Goal: Transaction & Acquisition: Purchase product/service

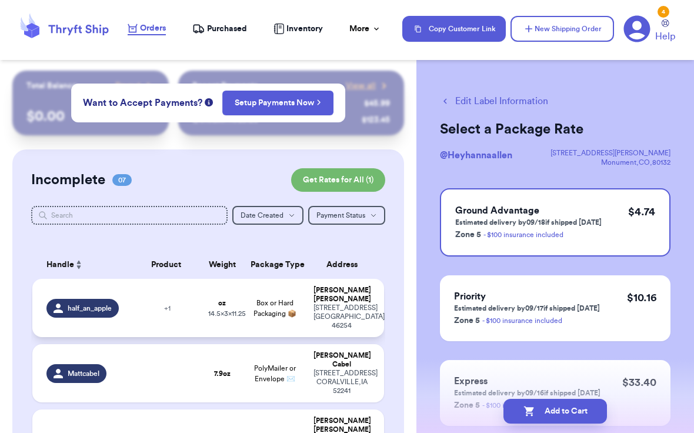
click at [136, 299] on td "+ 1" at bounding box center [166, 308] width 71 height 58
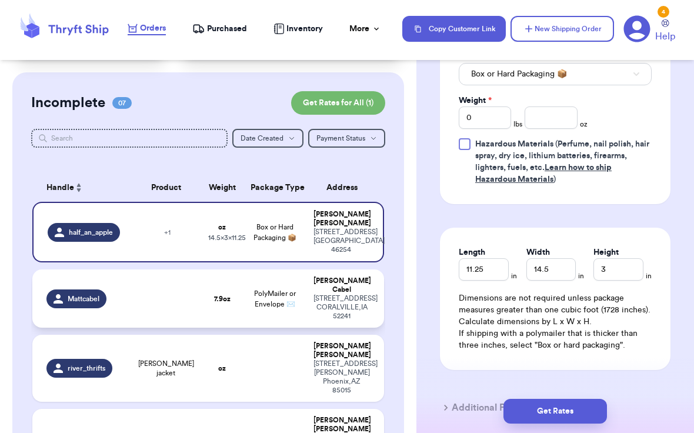
scroll to position [75, 0]
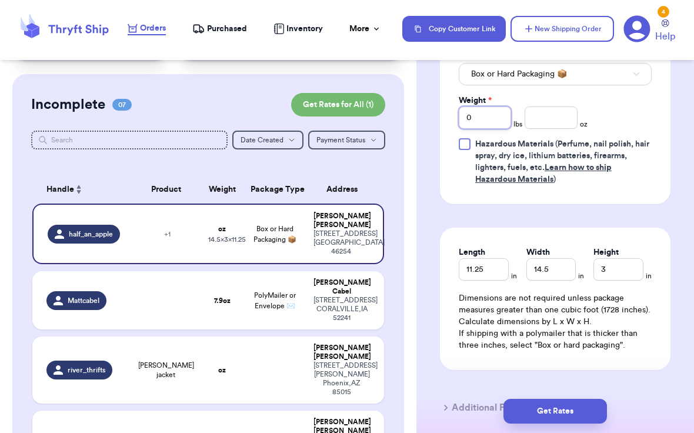
click at [491, 120] on input "0" at bounding box center [484, 117] width 52 height 22
type input "1"
click at [562, 120] on input "number" at bounding box center [550, 117] width 52 height 22
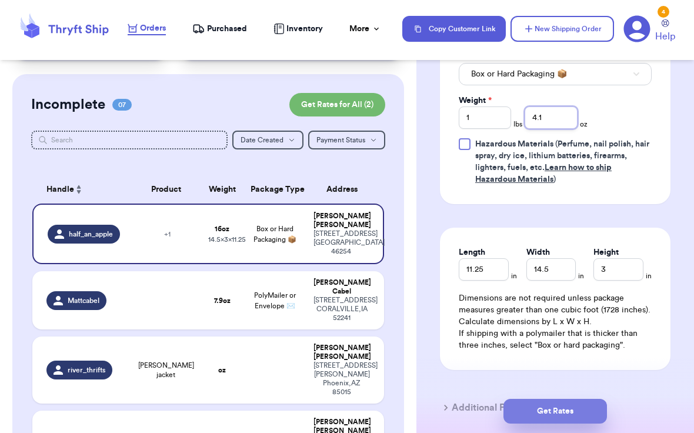
type input "4.1"
click at [547, 417] on button "Get Rates" at bounding box center [554, 410] width 103 height 25
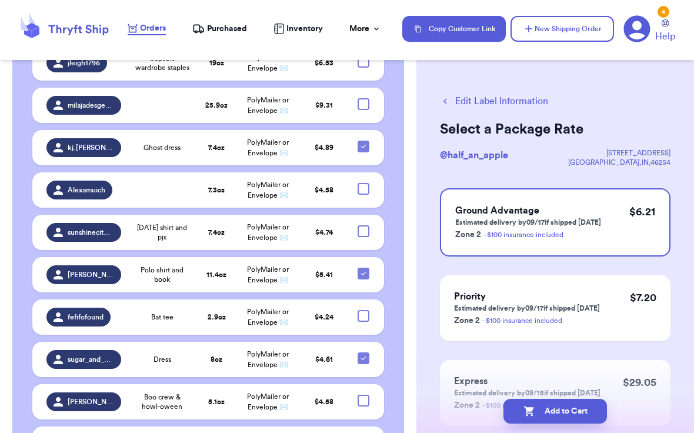
scroll to position [1190, 0]
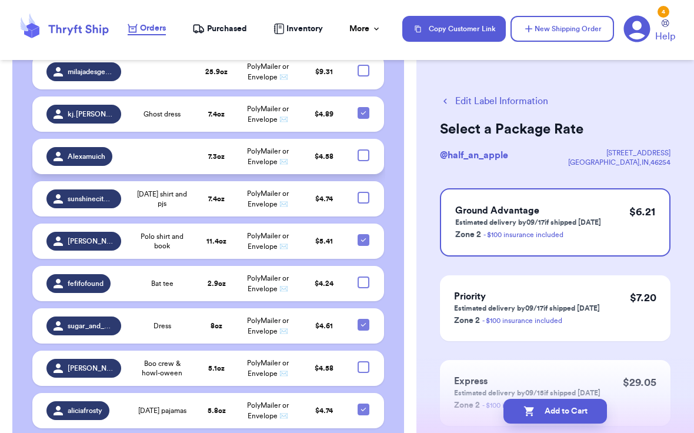
click at [366, 149] on div at bounding box center [363, 155] width 12 height 12
click at [363, 149] on input "checkbox" at bounding box center [363, 149] width 1 height 1
checkbox input "true"
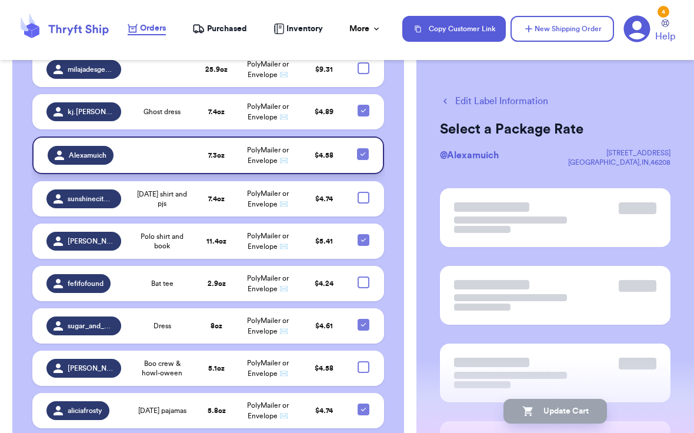
scroll to position [1001, 0]
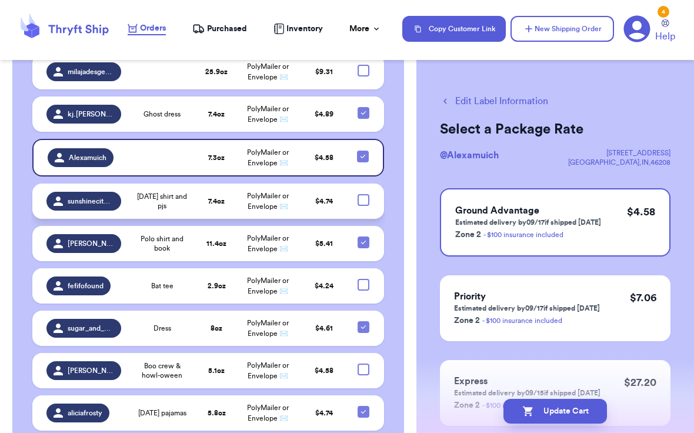
click at [359, 194] on div at bounding box center [363, 200] width 12 height 12
click at [363, 193] on input "checkbox" at bounding box center [363, 193] width 1 height 1
checkbox input "true"
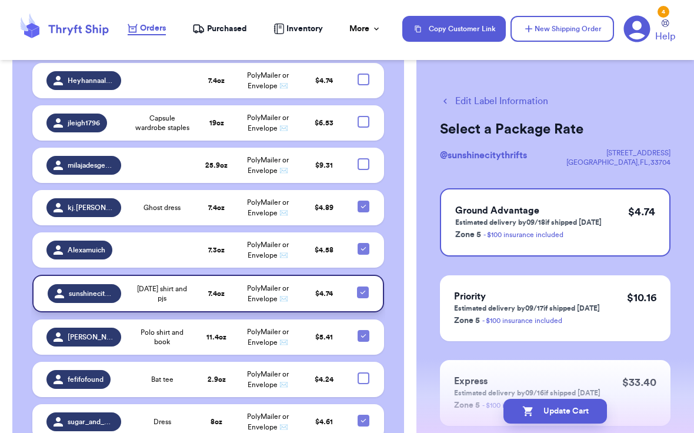
scroll to position [906, 0]
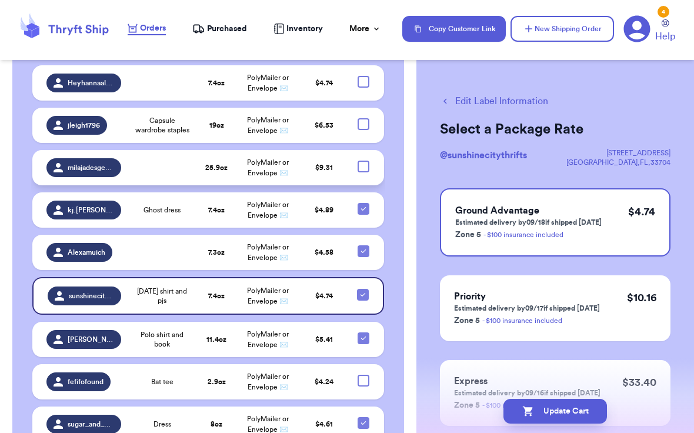
click at [366, 160] on div at bounding box center [363, 166] width 12 height 12
click at [363, 160] on input "checkbox" at bounding box center [363, 160] width 1 height 1
checkbox input "true"
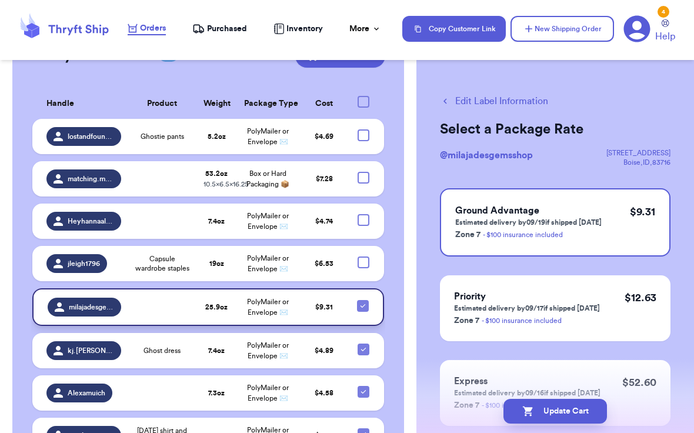
scroll to position [743, 0]
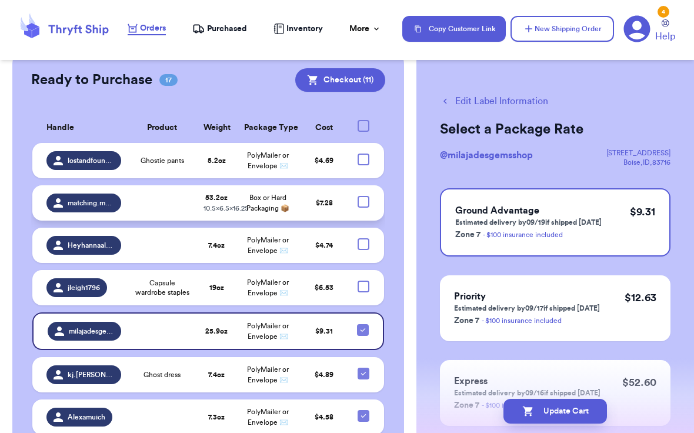
click at [364, 196] on div at bounding box center [363, 202] width 12 height 12
click at [363, 195] on input "checkbox" at bounding box center [363, 195] width 1 height 1
checkbox input "true"
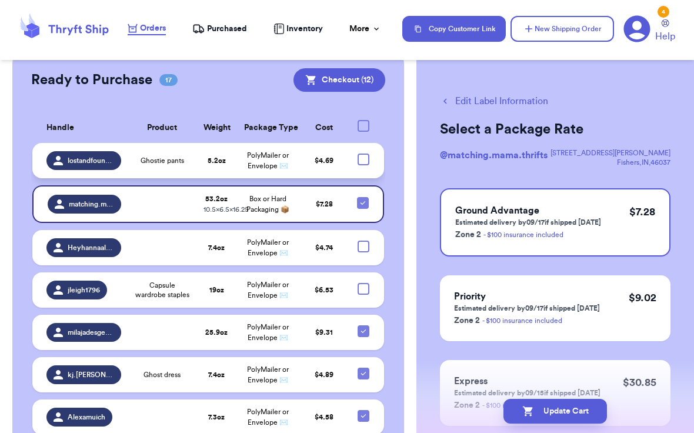
click at [366, 153] on div at bounding box center [363, 159] width 12 height 12
click at [363, 153] on input "checkbox" at bounding box center [363, 153] width 1 height 1
checkbox input "true"
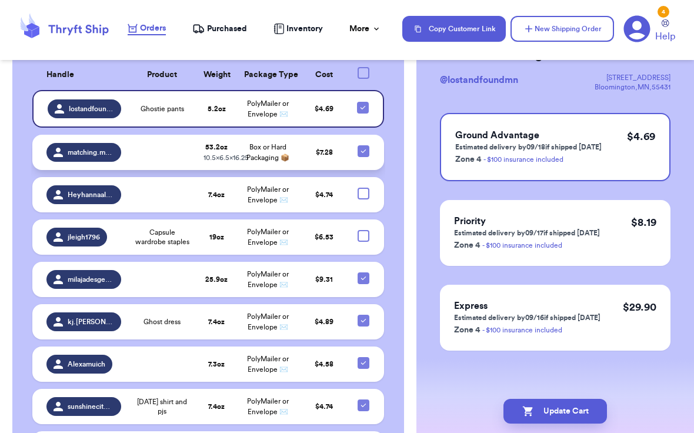
scroll to position [797, 0]
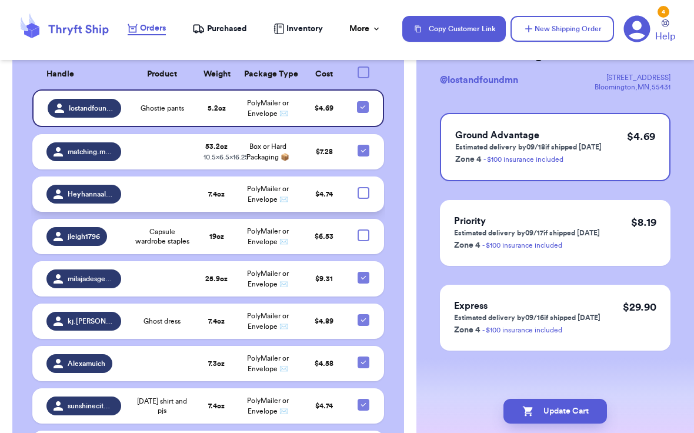
click at [361, 187] on div at bounding box center [363, 193] width 12 height 12
click at [363, 186] on input "checkbox" at bounding box center [363, 186] width 1 height 1
checkbox input "true"
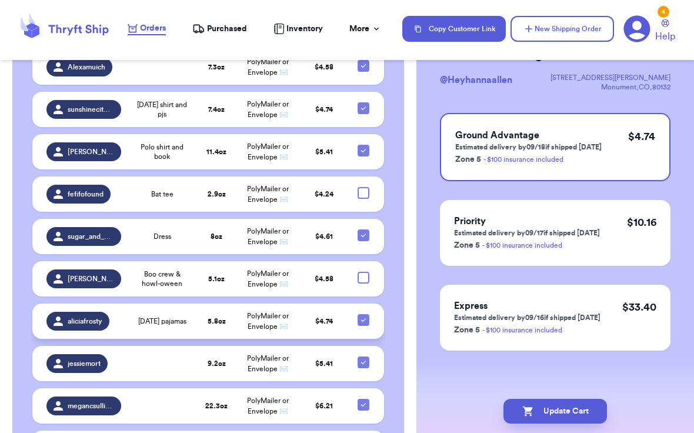
scroll to position [1087, 0]
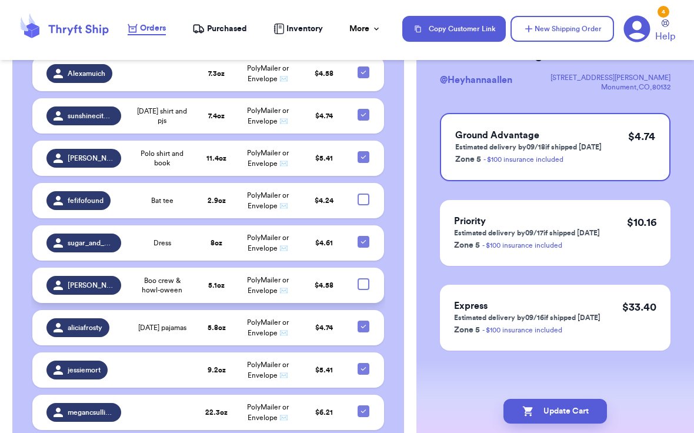
click at [366, 278] on div at bounding box center [363, 284] width 12 height 12
click at [363, 277] on input "checkbox" at bounding box center [363, 277] width 1 height 1
checkbox input "true"
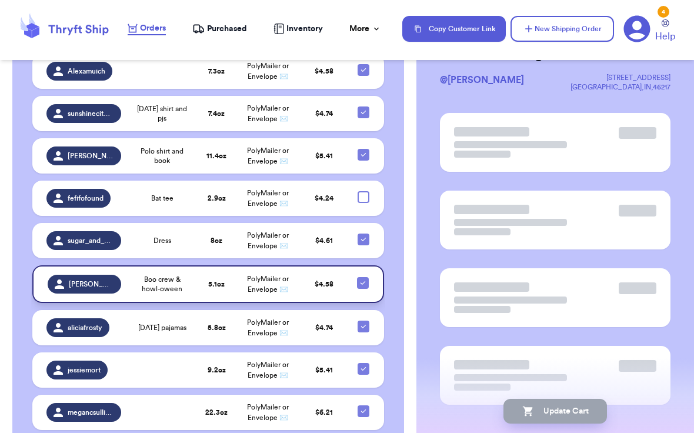
scroll to position [1084, 0]
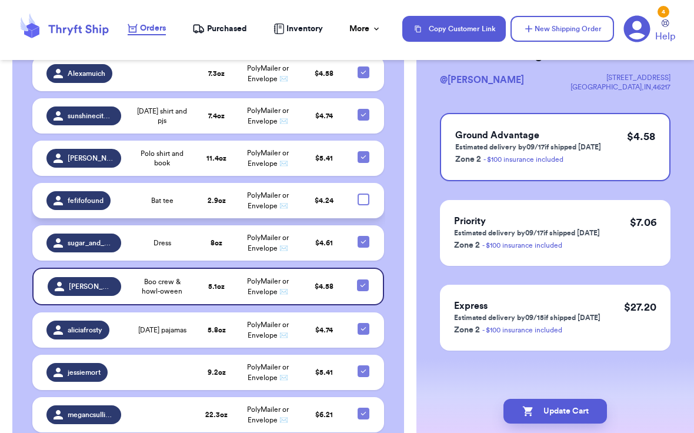
click at [365, 193] on div at bounding box center [363, 199] width 12 height 12
click at [363, 193] on input "checkbox" at bounding box center [363, 193] width 1 height 1
checkbox input "true"
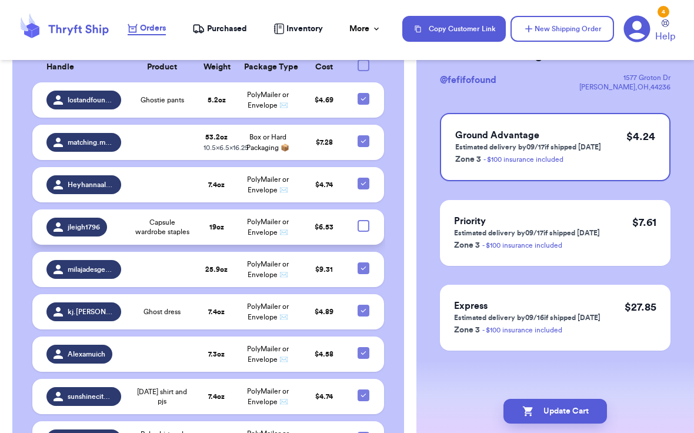
click at [366, 220] on div at bounding box center [363, 226] width 12 height 12
click at [363, 219] on input "checkbox" at bounding box center [363, 219] width 1 height 1
checkbox input "true"
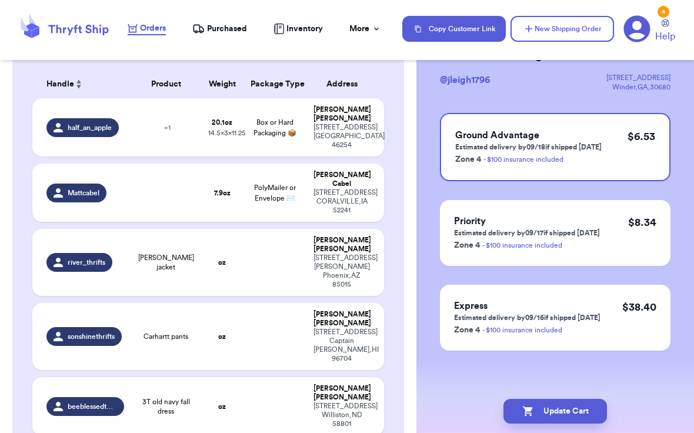
scroll to position [173, 0]
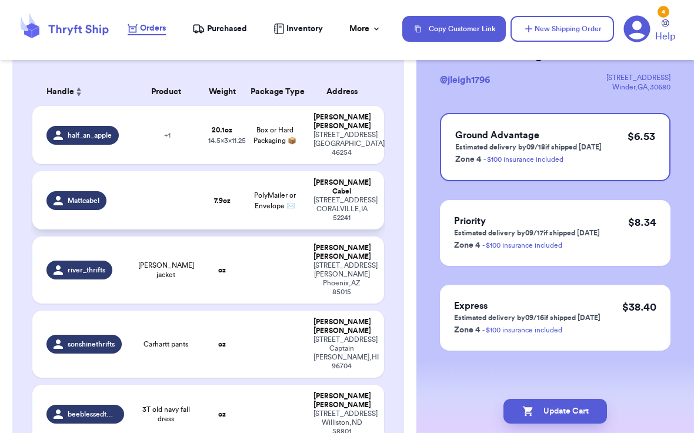
click at [139, 185] on td at bounding box center [166, 200] width 71 height 58
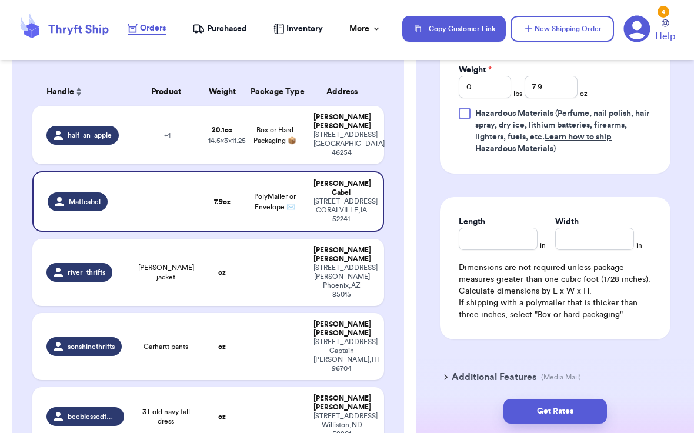
scroll to position [687, 0]
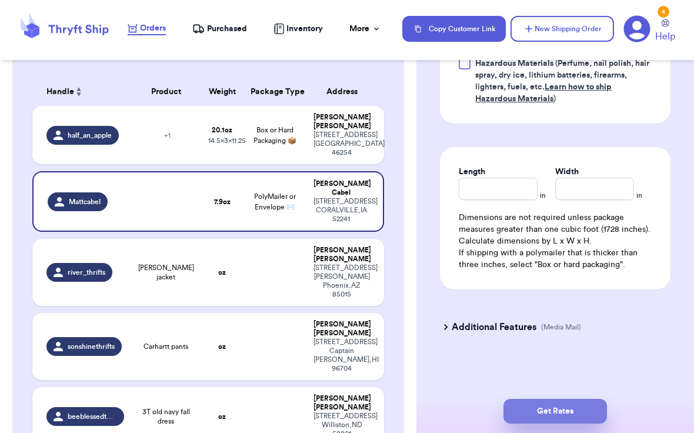
click at [535, 407] on button "Get Rates" at bounding box center [554, 410] width 103 height 25
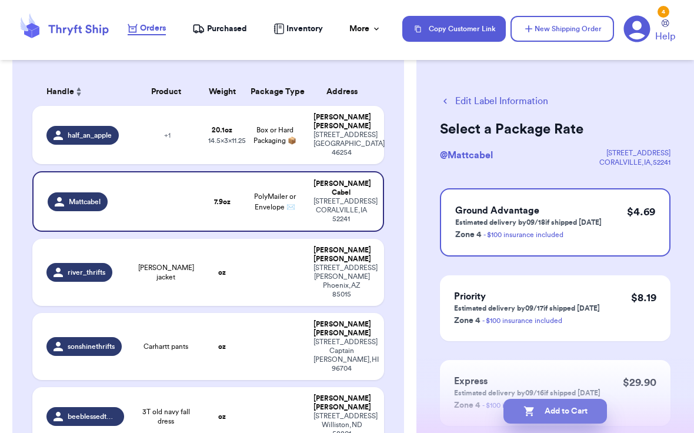
click at [542, 410] on button "Add to Cart" at bounding box center [554, 410] width 103 height 25
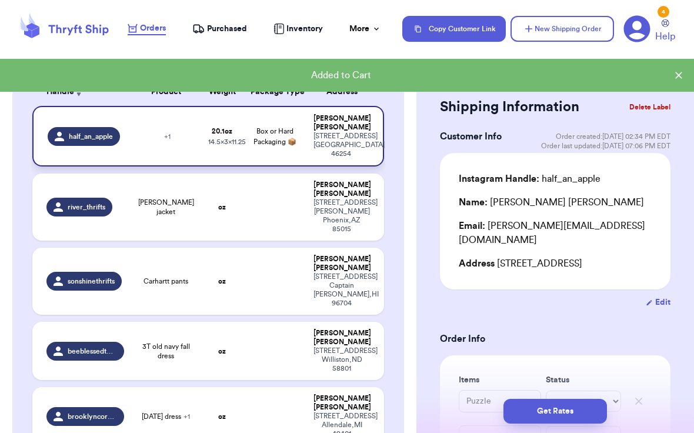
click at [158, 132] on div "+ 1" at bounding box center [166, 136] width 56 height 9
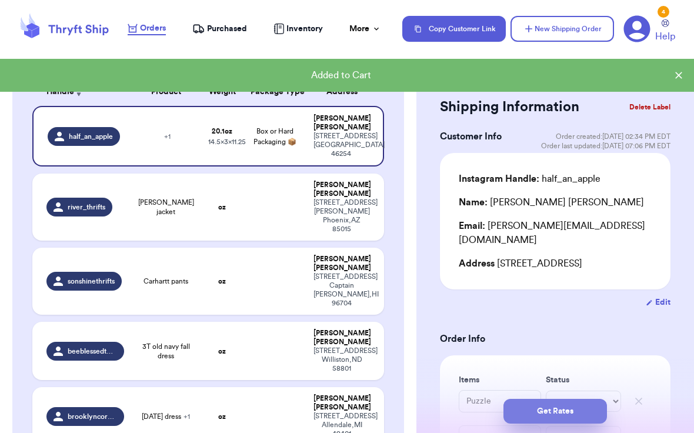
click at [544, 413] on button "Get Rates" at bounding box center [554, 410] width 103 height 25
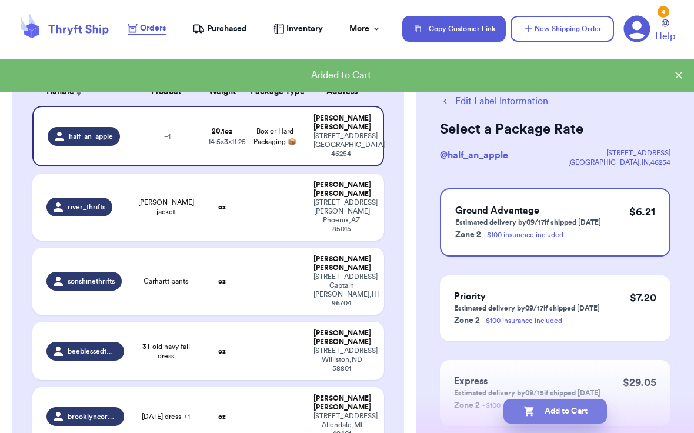
click at [554, 411] on button "Add to Cart" at bounding box center [554, 410] width 103 height 25
checkbox input "true"
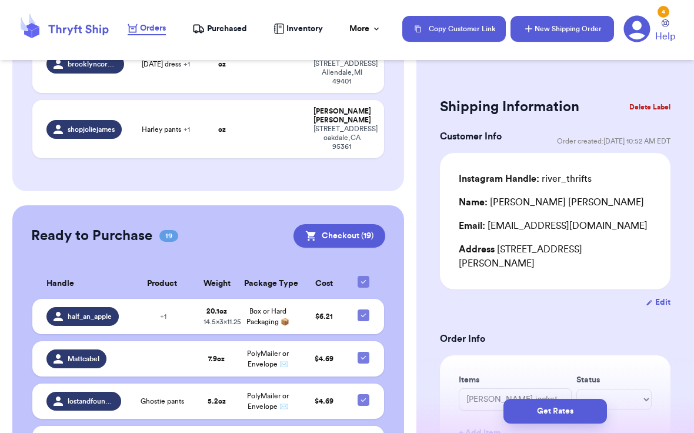
click at [565, 31] on button "New Shipping Order" at bounding box center [561, 29] width 103 height 26
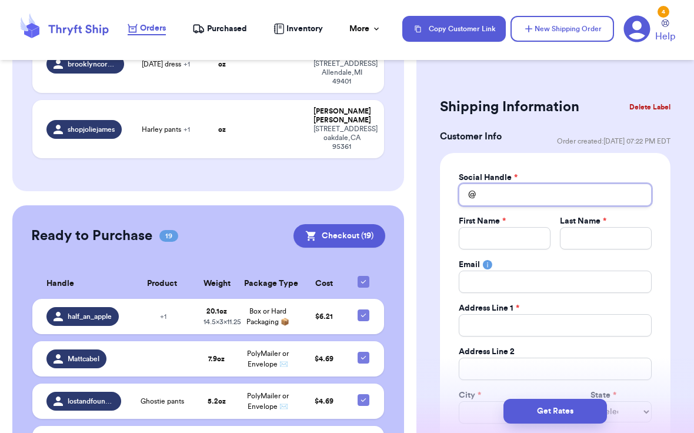
click at [513, 190] on input "Total Amount Paid" at bounding box center [554, 194] width 193 height 22
type input "b"
type input "br"
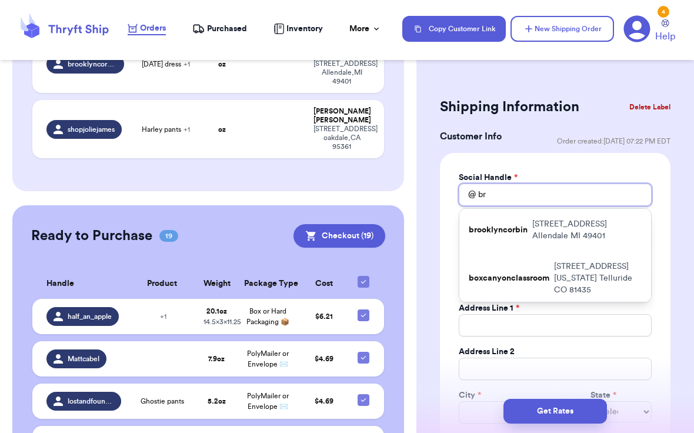
type input "bro"
type input "broo"
type input "brook"
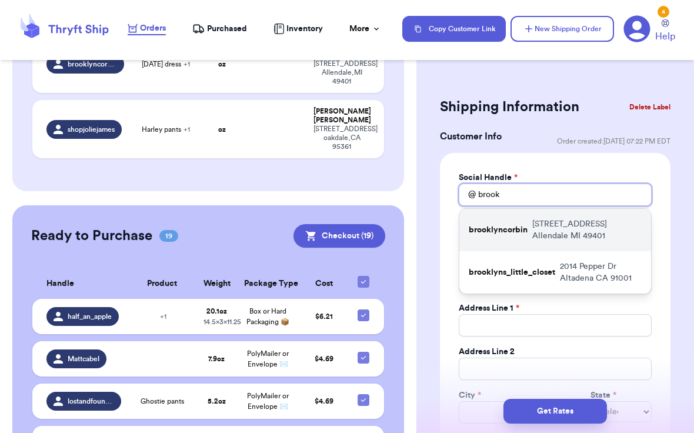
type input "brook"
click at [504, 234] on p "brooklyncorbin" at bounding box center [497, 230] width 59 height 12
type input "brooklyncorbin"
type input "[PERSON_NAME]"
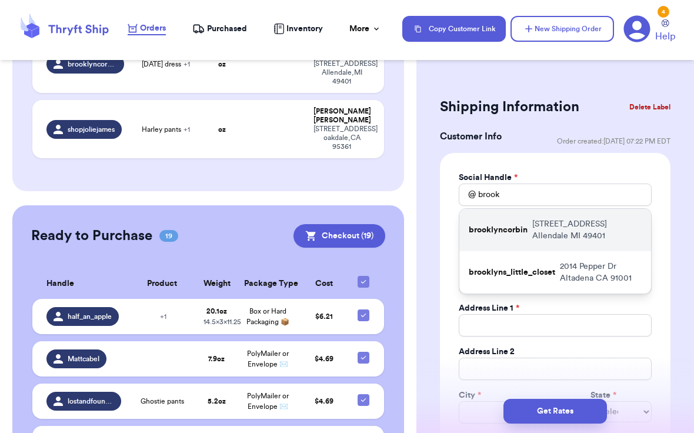
type input "[EMAIL_ADDRESS][DOMAIN_NAME]"
type input "[STREET_ADDRESS]"
type input "Allendale"
select select "MI"
type input "49401"
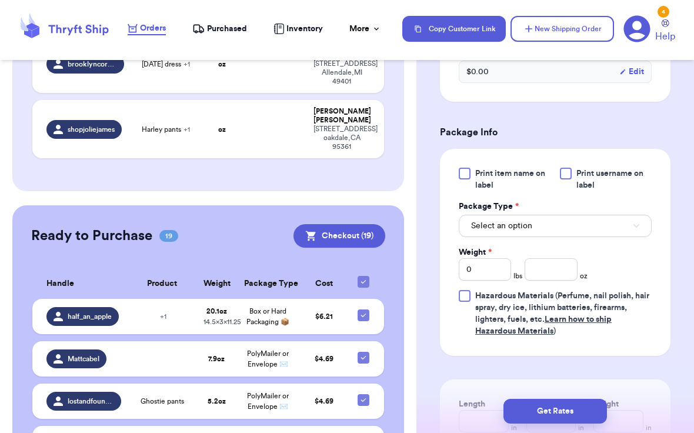
scroll to position [633, 0]
click at [532, 225] on button "Select an option" at bounding box center [554, 224] width 193 height 22
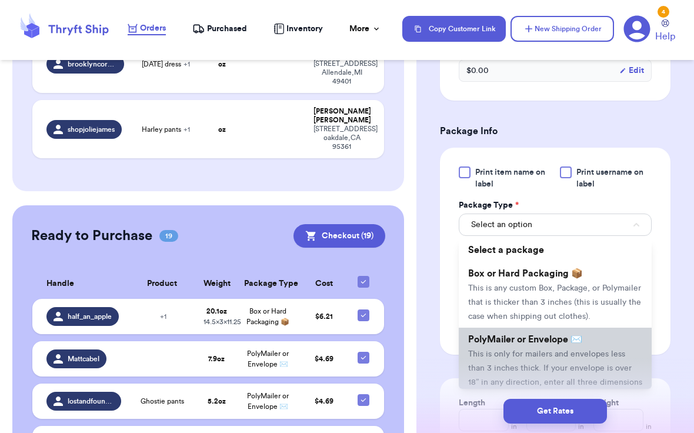
click at [537, 362] on li "PolyMailer or Envelope ✉️ This is only for mailers and envelopes less than 3 in…" at bounding box center [554, 367] width 193 height 80
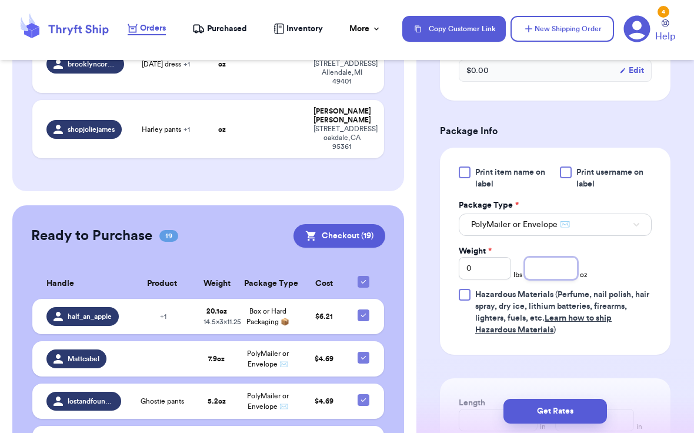
click at [538, 270] on input "number" at bounding box center [550, 268] width 52 height 22
type input "4.5"
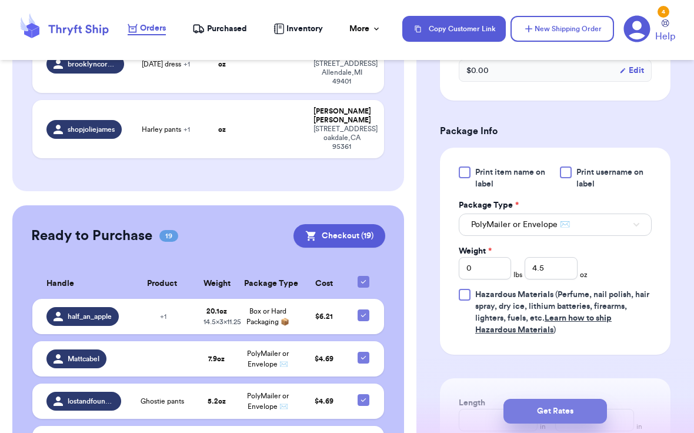
click at [542, 417] on button "Get Rates" at bounding box center [554, 410] width 103 height 25
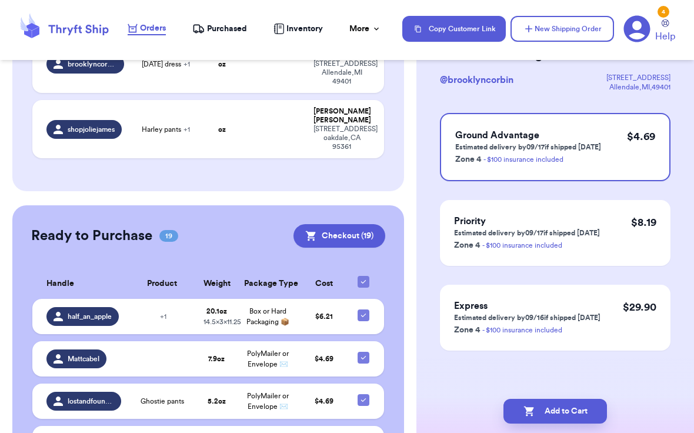
scroll to position [0, 0]
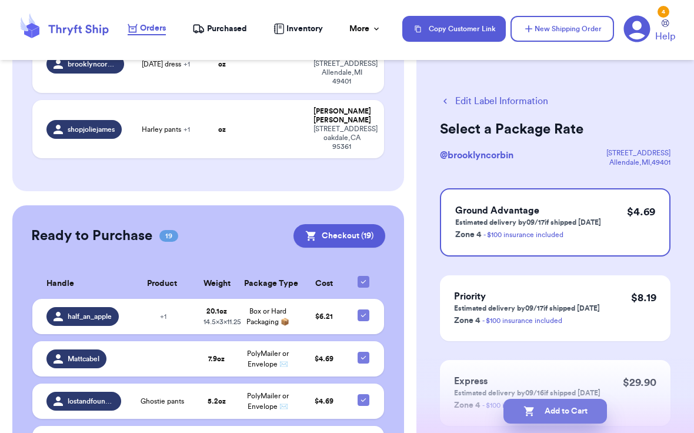
click at [591, 410] on button "Add to Cart" at bounding box center [554, 410] width 103 height 25
checkbox input "true"
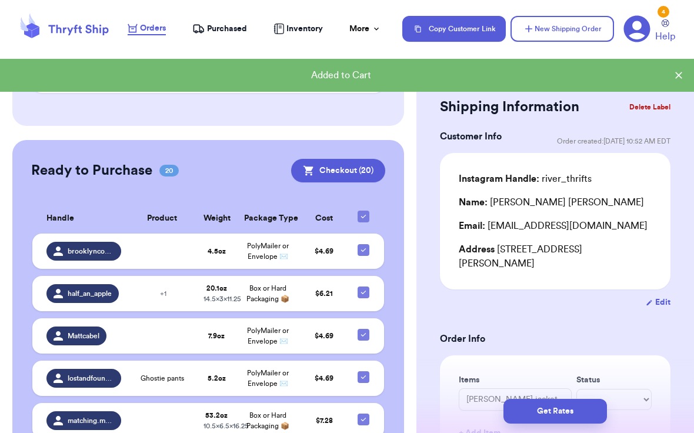
scroll to position [460, 0]
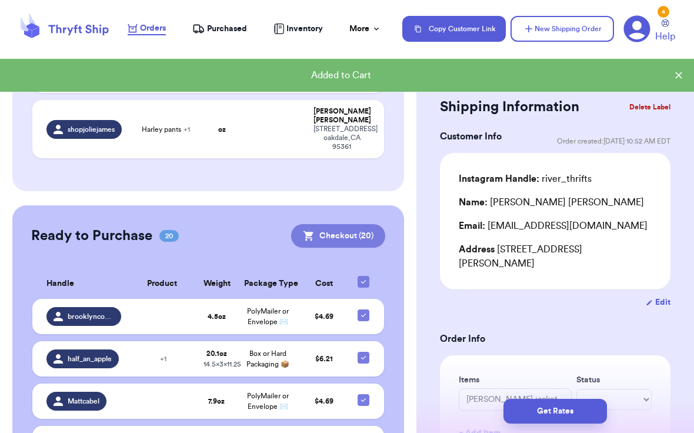
click at [347, 224] on button "Checkout ( 20 )" at bounding box center [338, 236] width 94 height 24
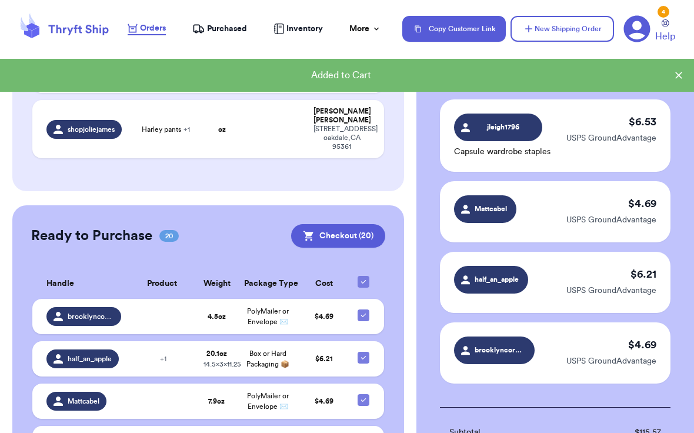
scroll to position [1555, 0]
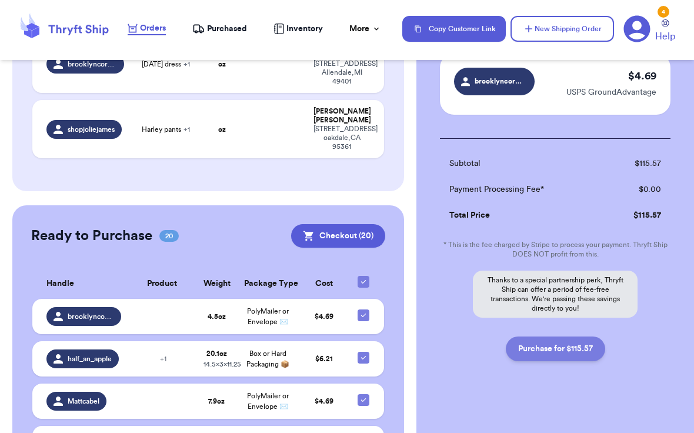
click at [564, 342] on button "Purchase for $115.57" at bounding box center [554, 348] width 99 height 25
checkbox input "false"
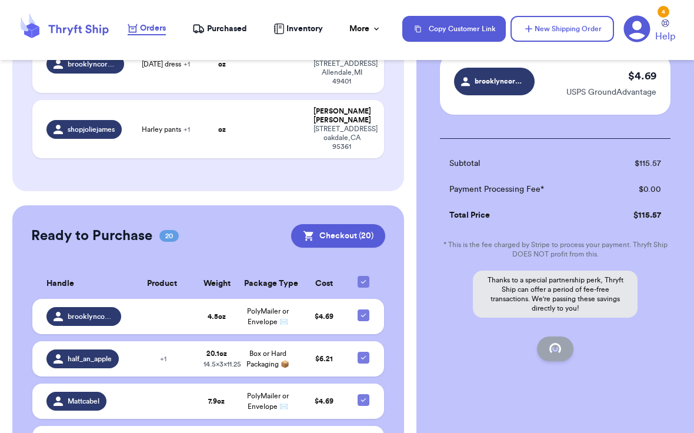
checkbox input "false"
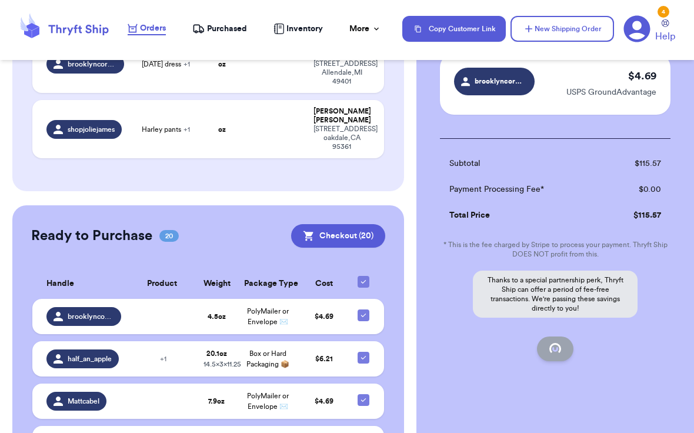
checkbox input "false"
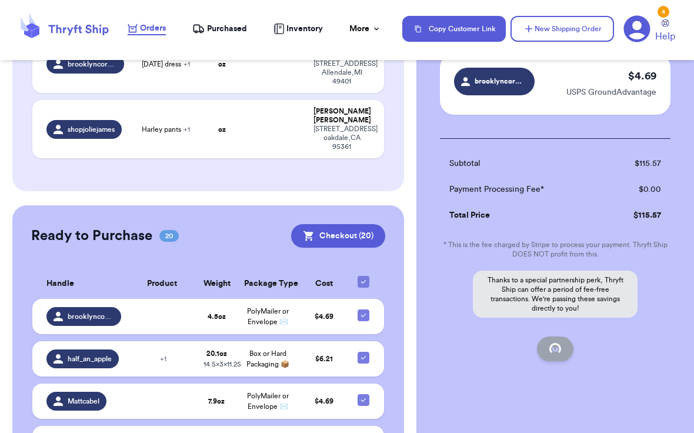
checkbox input "false"
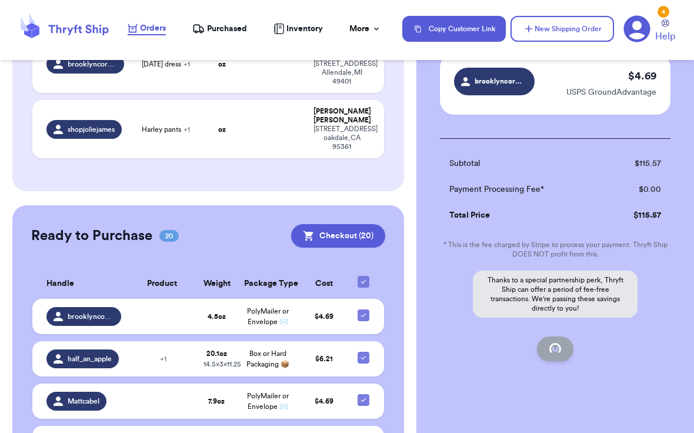
checkbox input "false"
checkbox input "true"
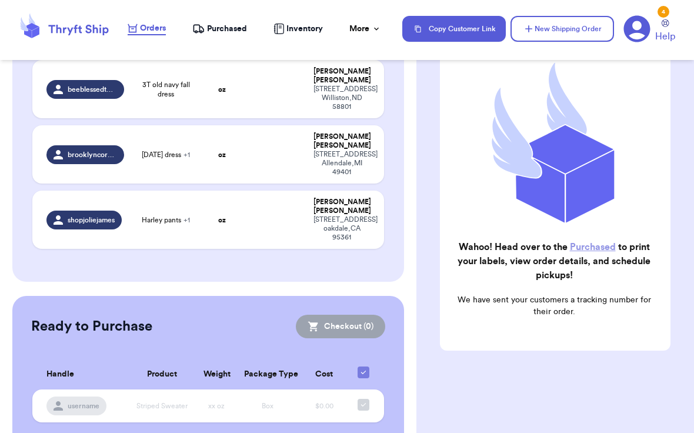
scroll to position [0, 0]
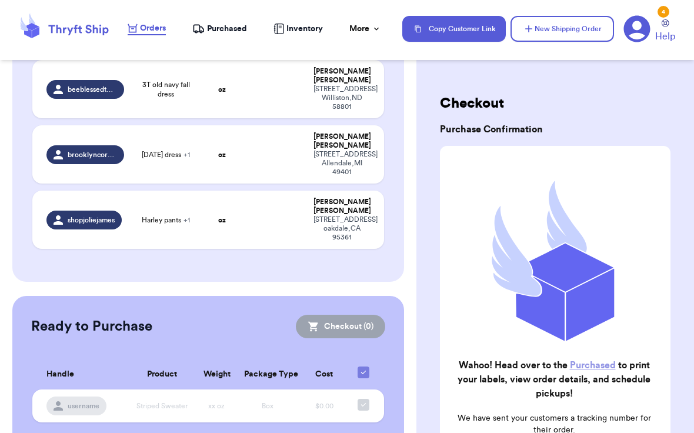
click at [222, 32] on span "Purchased" at bounding box center [227, 29] width 40 height 12
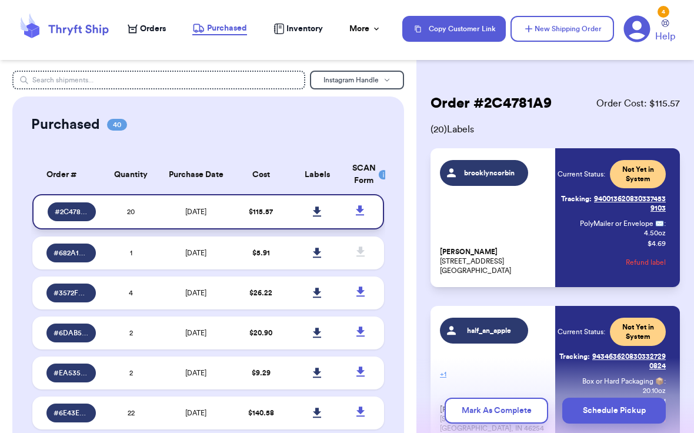
click at [319, 211] on icon at bounding box center [317, 211] width 8 height 10
